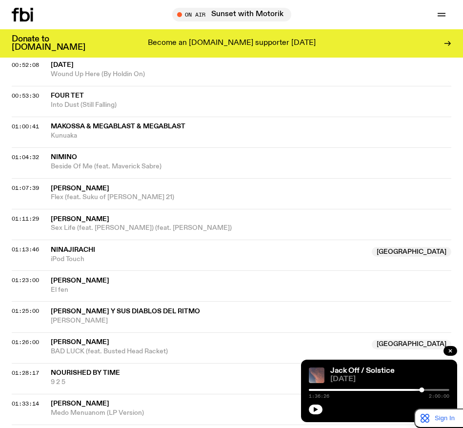
scroll to position [725, 0]
click at [24, 308] on span "01:25:00" at bounding box center [25, 311] width 27 height 8
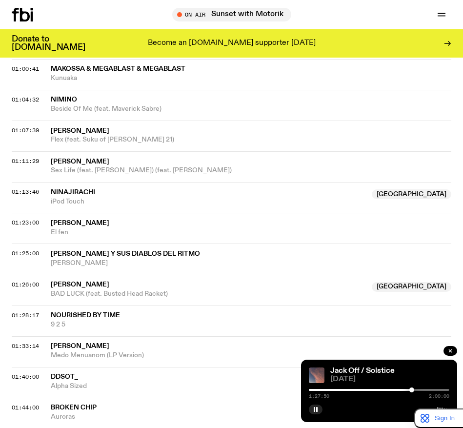
scroll to position [807, 0]
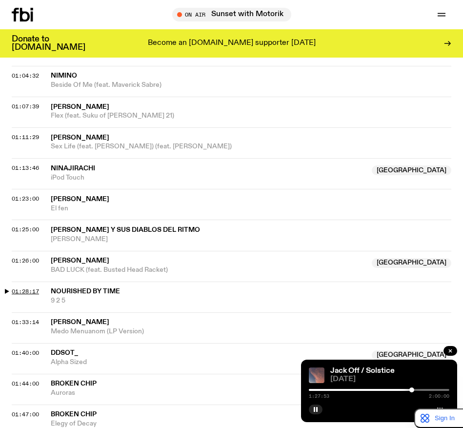
click at [26, 290] on span "01:28:17" at bounding box center [25, 292] width 27 height 8
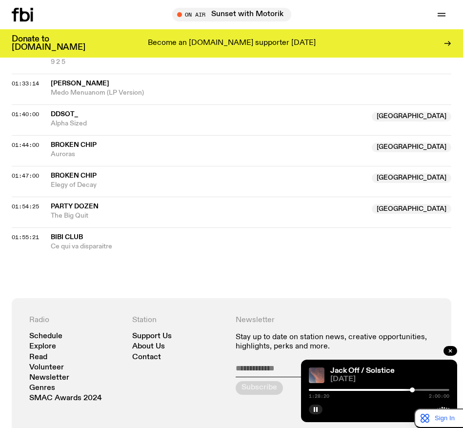
scroll to position [969, 0]
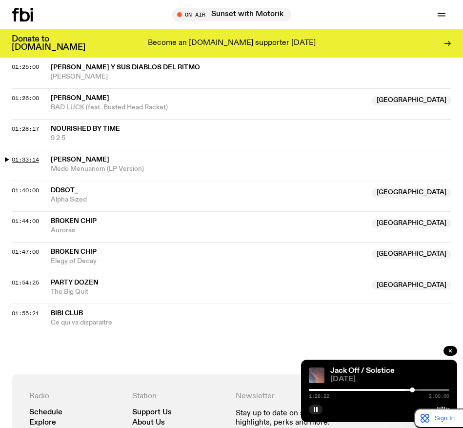
click at [31, 160] on span "01:33:14" at bounding box center [25, 160] width 27 height 8
click at [33, 189] on span "01:40:00" at bounding box center [25, 191] width 27 height 8
click at [24, 220] on span "01:44:00" at bounding box center [25, 221] width 27 height 8
click at [35, 251] on span "01:47:00" at bounding box center [25, 252] width 27 height 8
click at [27, 283] on span "01:54:25" at bounding box center [25, 283] width 27 height 8
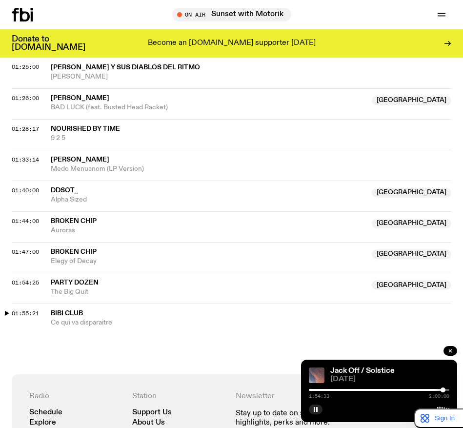
click at [21, 312] on span "01:55:21" at bounding box center [25, 314] width 27 height 8
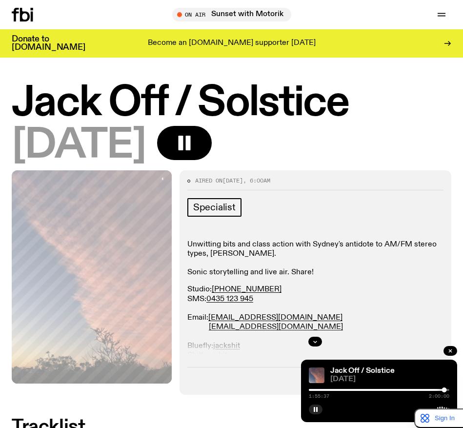
scroll to position [0, 0]
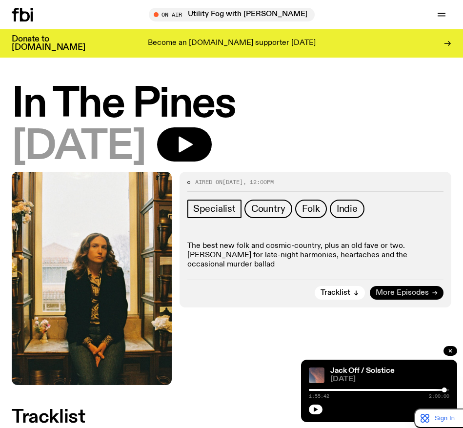
click at [436, 295] on icon at bounding box center [435, 293] width 6 height 6
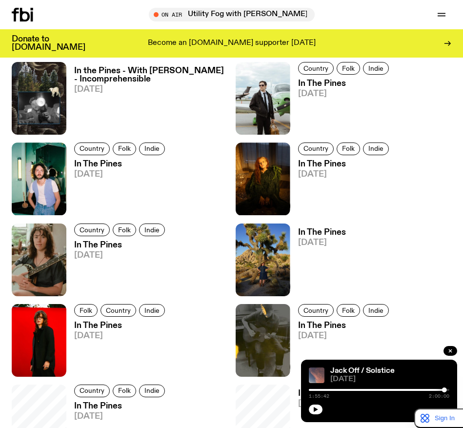
scroll to position [737, 0]
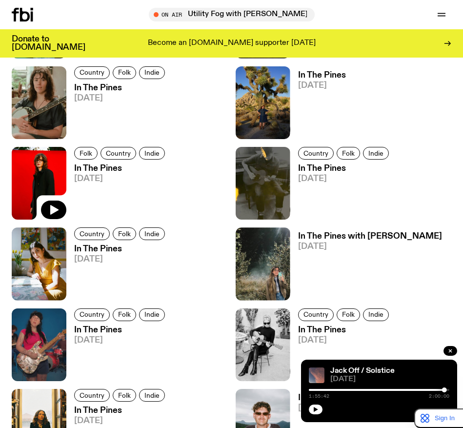
click at [44, 172] on img at bounding box center [39, 183] width 55 height 73
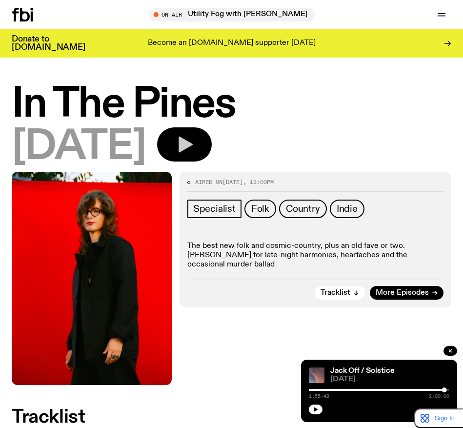
click at [193, 145] on icon "button" at bounding box center [186, 145] width 14 height 16
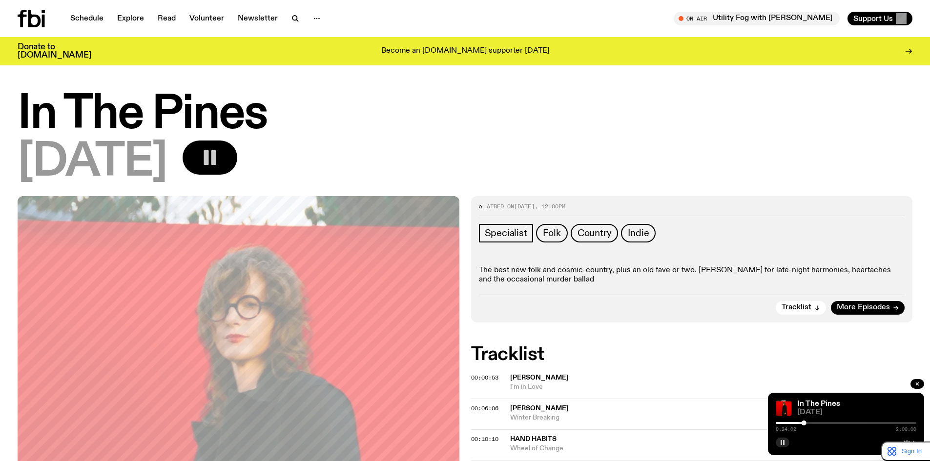
click at [463, 428] on button "button" at bounding box center [783, 443] width 14 height 10
